Goal: Information Seeking & Learning: Learn about a topic

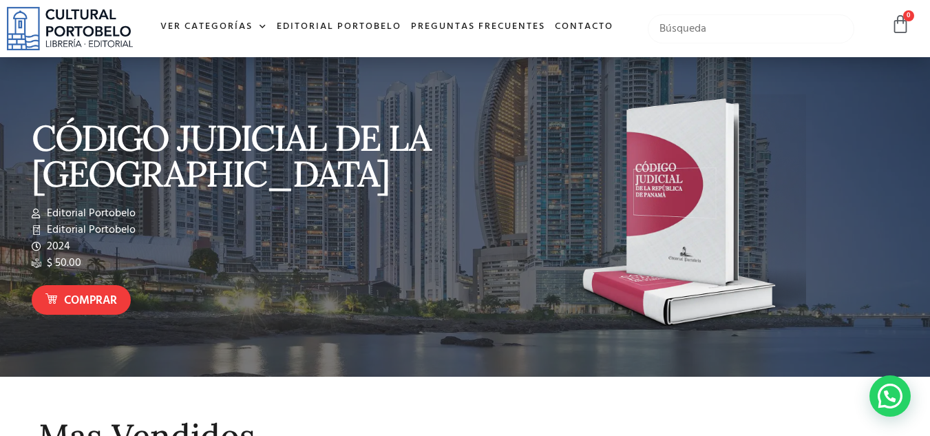
click at [691, 30] on input "text" at bounding box center [751, 28] width 207 height 29
type input "e"
type input "reintegro laboral"
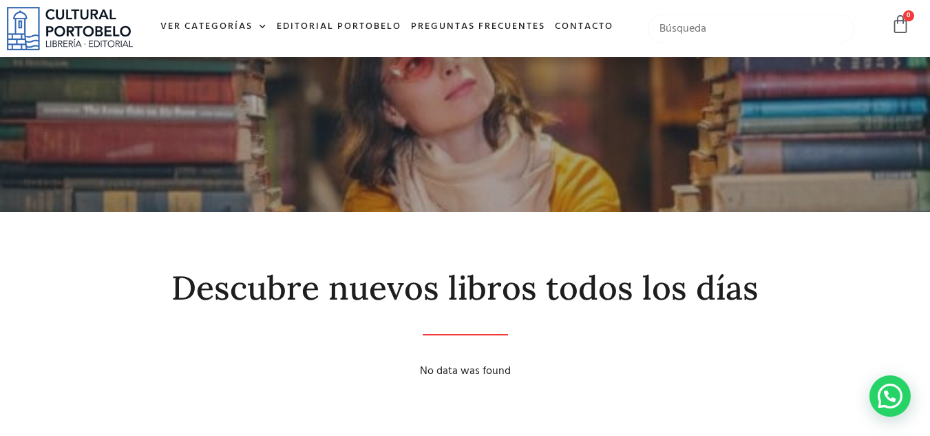
click at [695, 28] on input "text" at bounding box center [751, 28] width 207 height 29
type input "laboral"
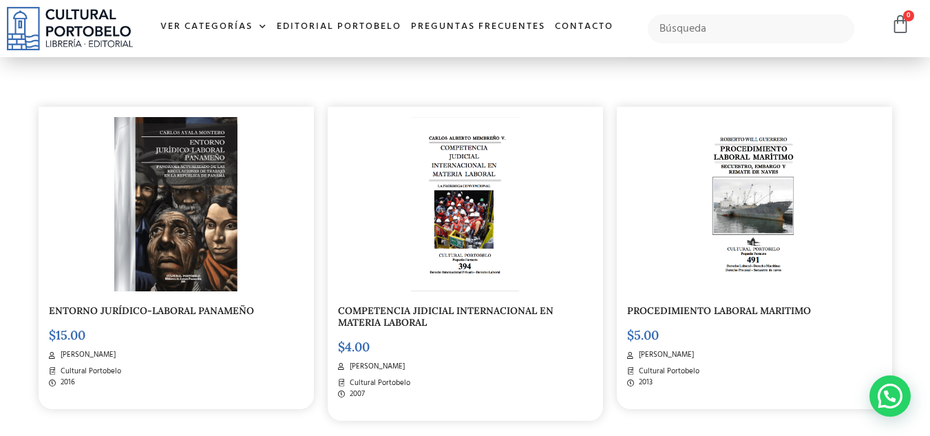
scroll to position [689, 0]
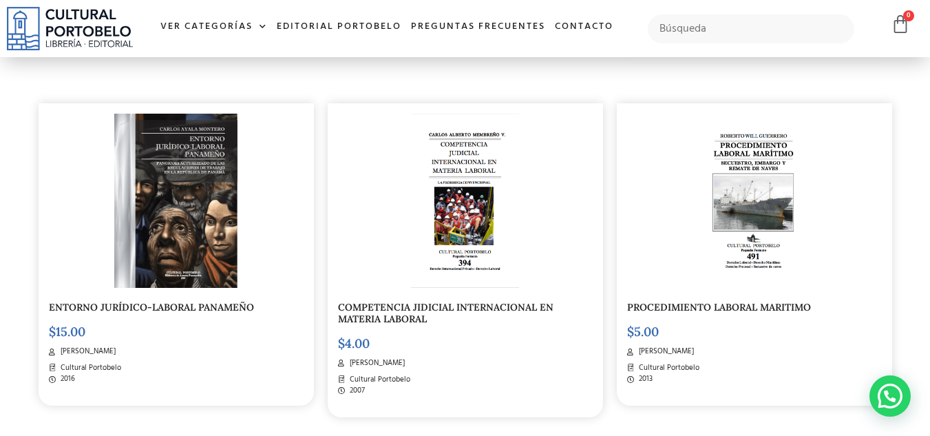
click at [215, 150] on img at bounding box center [175, 201] width 123 height 174
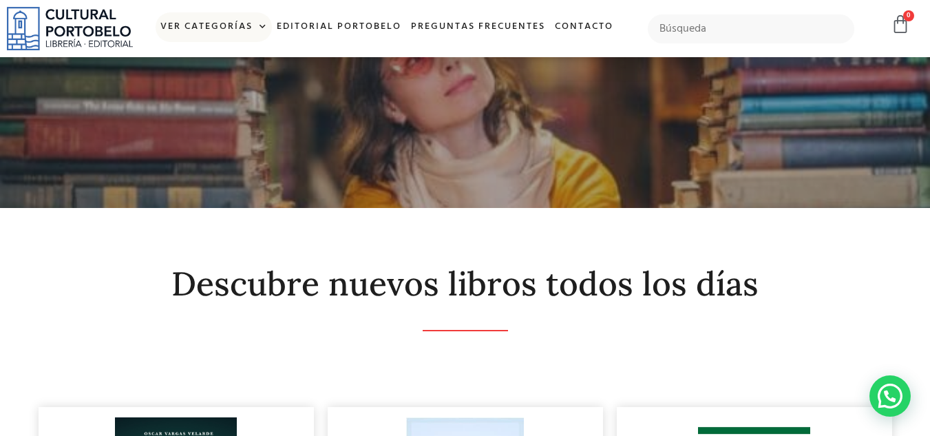
scroll to position [0, 0]
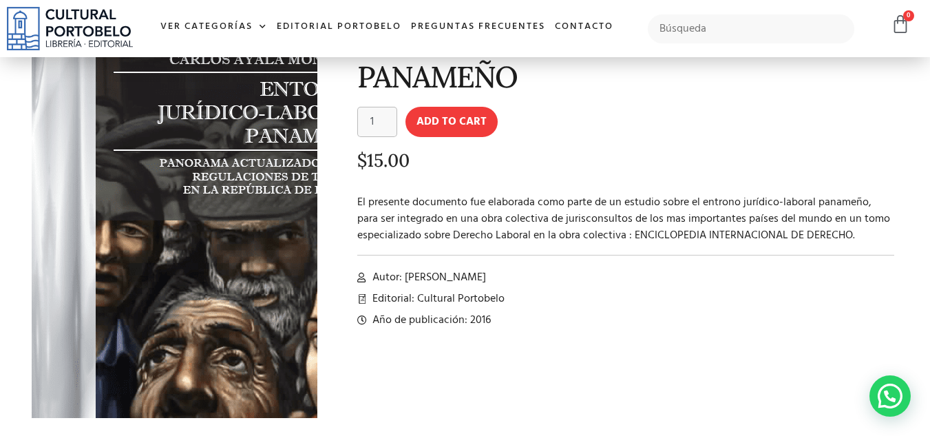
scroll to position [110, 0]
